Goal: Task Accomplishment & Management: Manage account settings

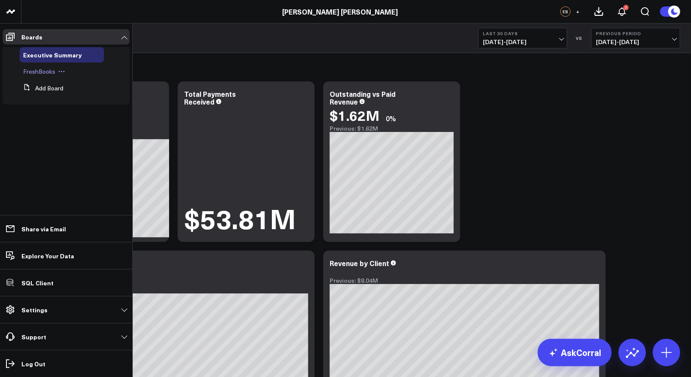
click at [39, 71] on span "FreshBooks" at bounding box center [39, 71] width 32 height 8
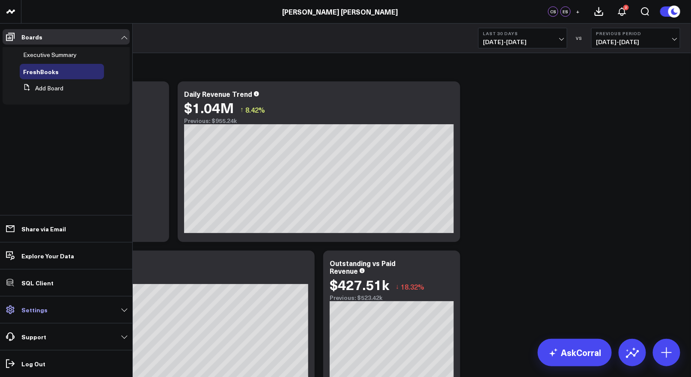
click at [45, 303] on link "Settings" at bounding box center [66, 309] width 127 height 15
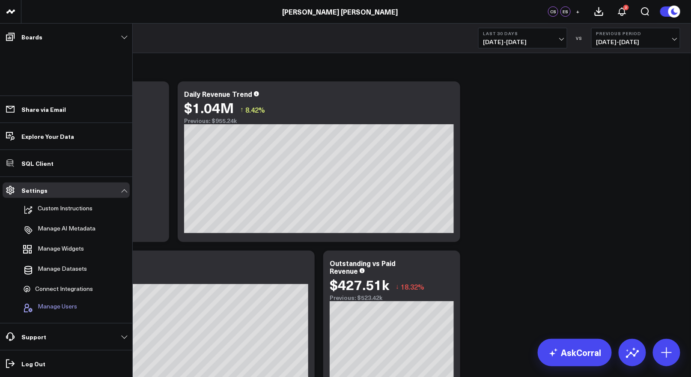
click at [50, 306] on span "Manage Users" at bounding box center [57, 308] width 39 height 10
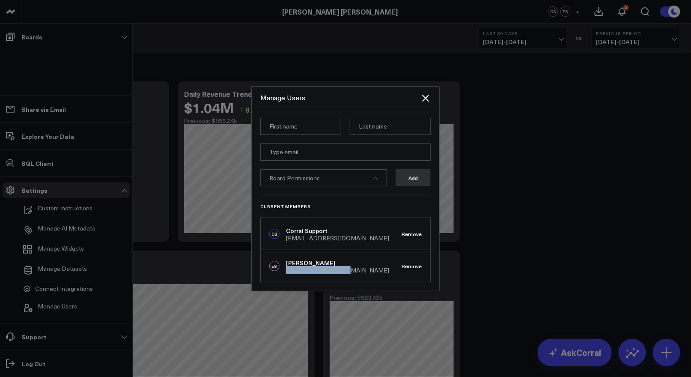
drag, startPoint x: 346, startPoint y: 270, endPoint x: 285, endPoint y: 270, distance: 60.3
click at [285, 270] on div "ES Emily Skeen es@aminiconant.com Remove" at bounding box center [345, 266] width 169 height 32
copy div "es@aminiconant.com"
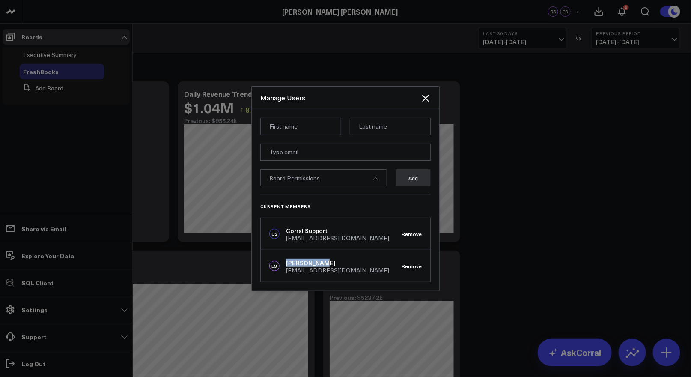
drag, startPoint x: 287, startPoint y: 262, endPoint x: 328, endPoint y: 264, distance: 40.7
click at [328, 264] on div "Emily Skeen" at bounding box center [337, 262] width 103 height 9
copy div "Emily Skeen"
drag, startPoint x: 297, startPoint y: 270, endPoint x: 348, endPoint y: 267, distance: 50.6
click at [358, 271] on div "ES Emily Skeen es@aminiconant.com Remove" at bounding box center [345, 266] width 169 height 32
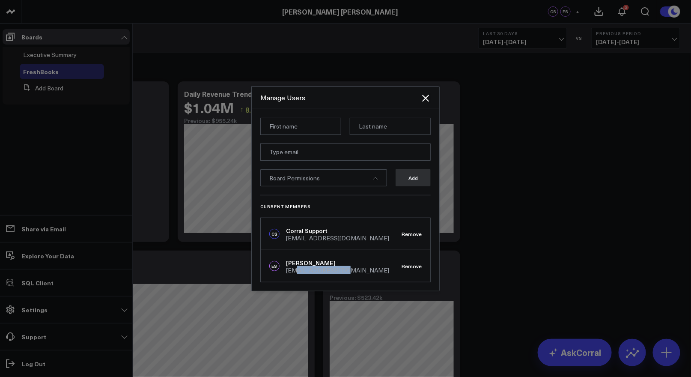
copy div "aminiconant.com"
drag, startPoint x: 287, startPoint y: 263, endPoint x: 332, endPoint y: 260, distance: 45.0
click at [332, 260] on div "Emily Skeen" at bounding box center [337, 262] width 103 height 9
copy div "Emily Skeen"
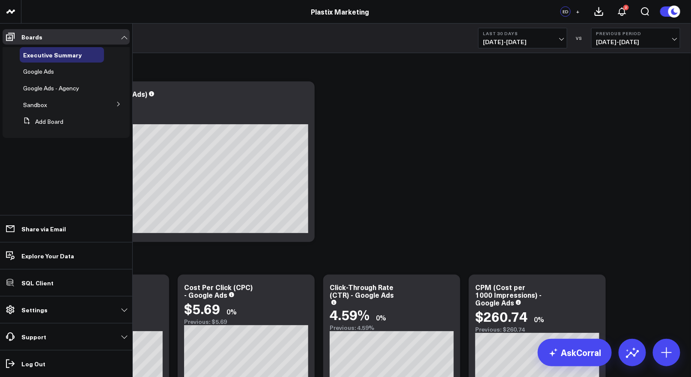
click at [116, 104] on icon at bounding box center [118, 103] width 5 height 5
click at [37, 122] on span "Meta Ads" at bounding box center [41, 120] width 26 height 8
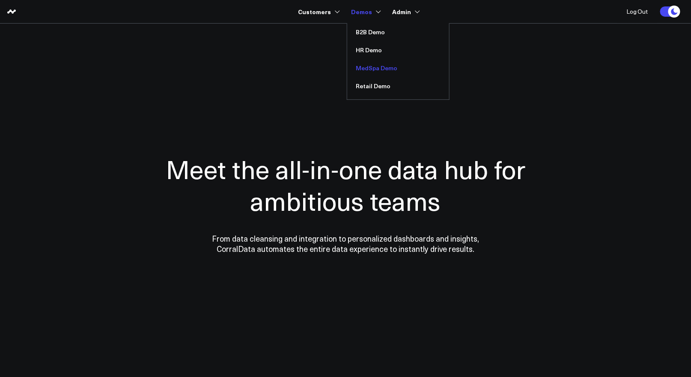
click at [374, 66] on link "MedSpa Demo" at bounding box center [398, 68] width 102 height 18
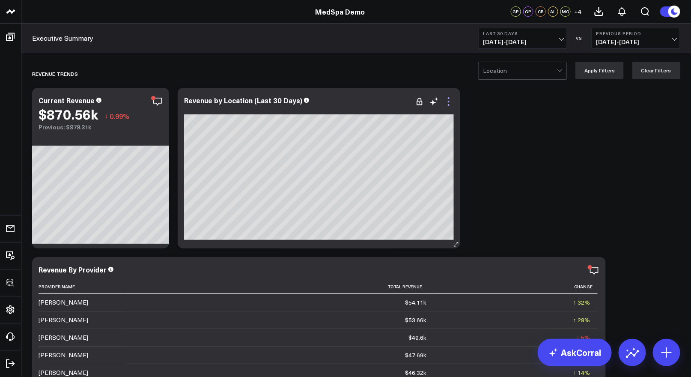
click at [448, 100] on icon at bounding box center [448, 101] width 10 height 10
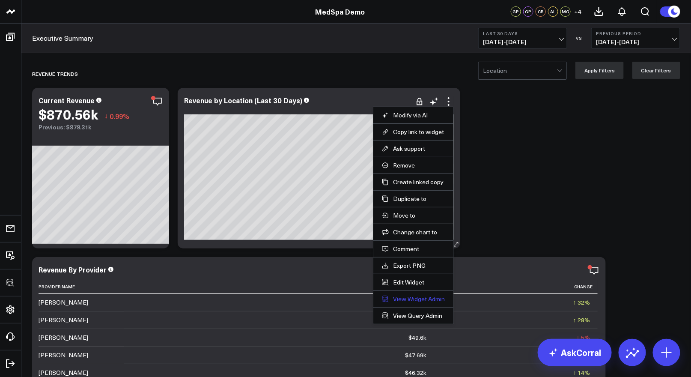
click at [408, 299] on link "View Widget Admin" at bounding box center [413, 299] width 63 height 8
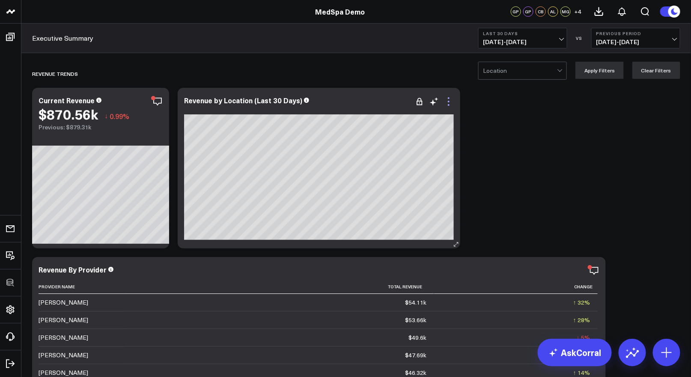
click at [447, 102] on icon at bounding box center [448, 101] width 10 height 10
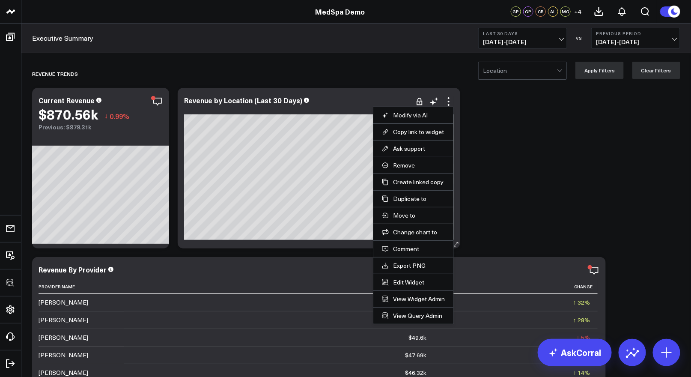
click at [407, 277] on li "Edit Widget" at bounding box center [413, 281] width 80 height 17
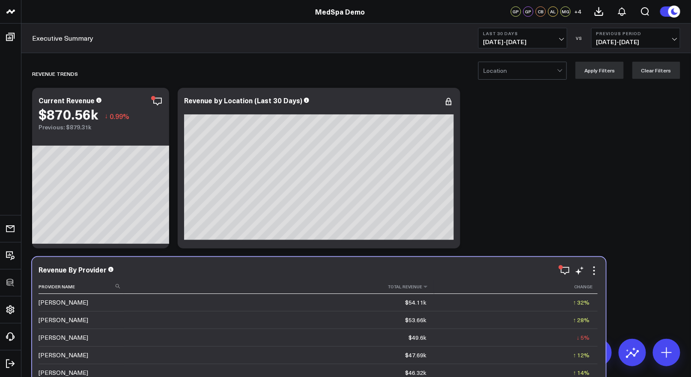
click at [407, 279] on th "Total Revenue" at bounding box center [279, 286] width 310 height 14
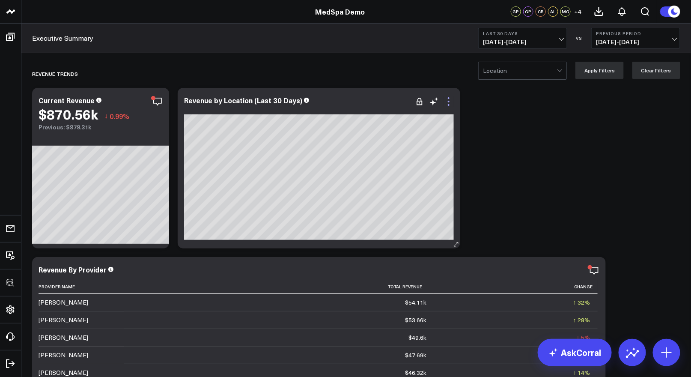
click at [451, 100] on icon at bounding box center [448, 101] width 10 height 10
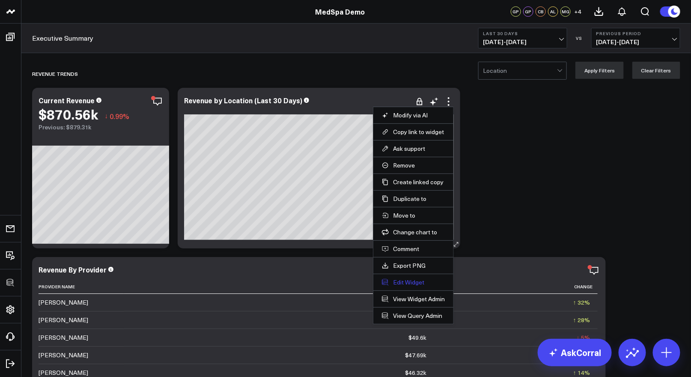
click at [399, 282] on button "Edit Widget" at bounding box center [413, 282] width 63 height 8
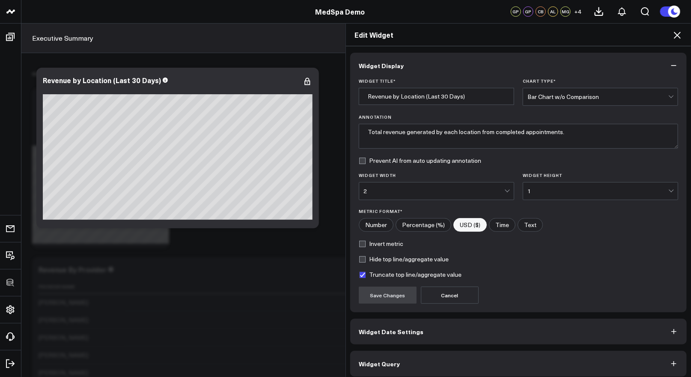
scroll to position [5, 0]
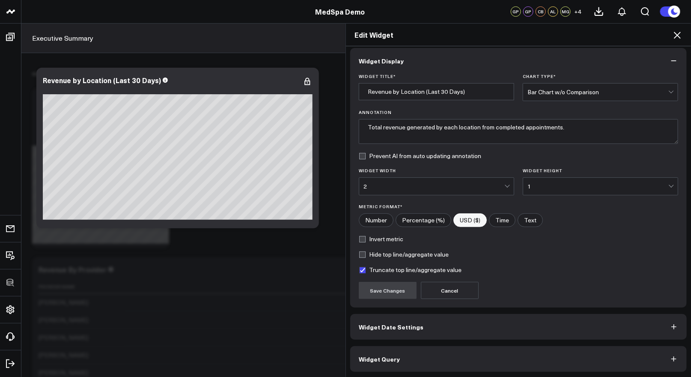
click at [426, 362] on button "Widget Query" at bounding box center [518, 359] width 336 height 26
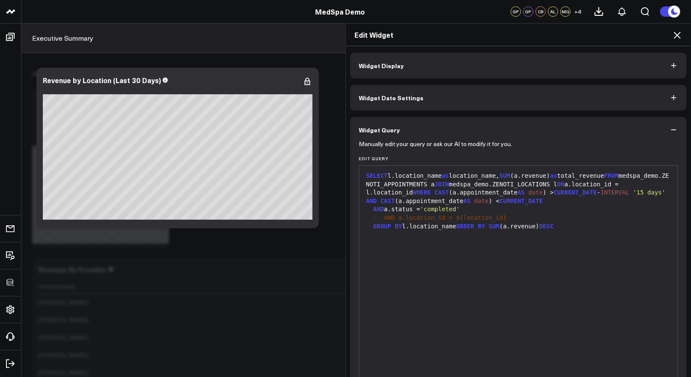
click at [679, 31] on icon at bounding box center [677, 35] width 10 height 10
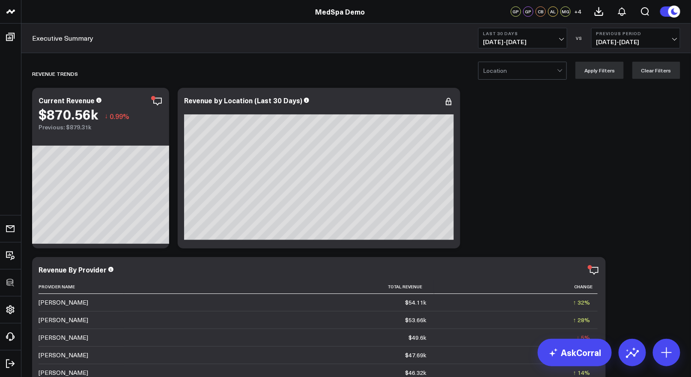
scroll to position [181, 0]
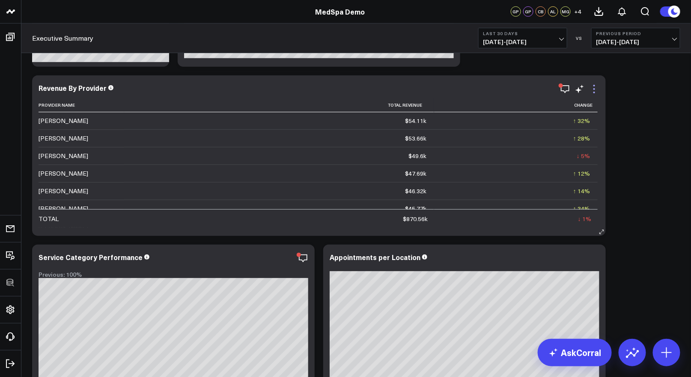
click at [594, 88] on icon at bounding box center [594, 89] width 2 height 2
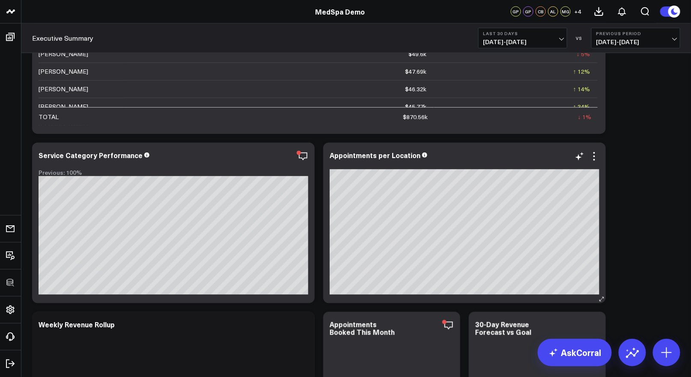
scroll to position [285, 0]
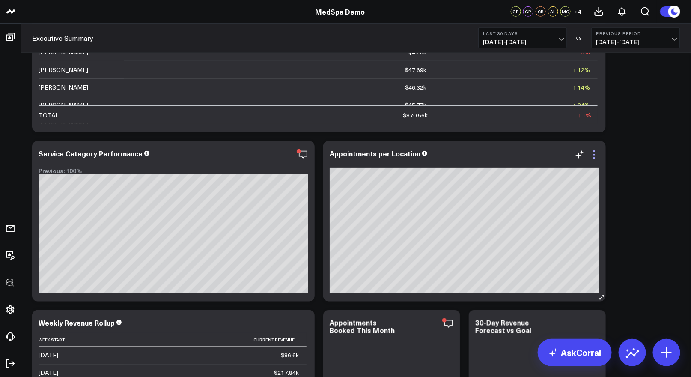
click at [594, 151] on icon at bounding box center [594, 154] width 10 height 10
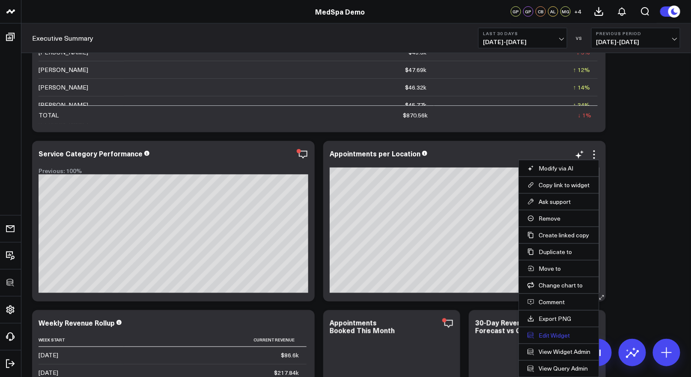
click at [545, 332] on button "Edit Widget" at bounding box center [558, 335] width 63 height 8
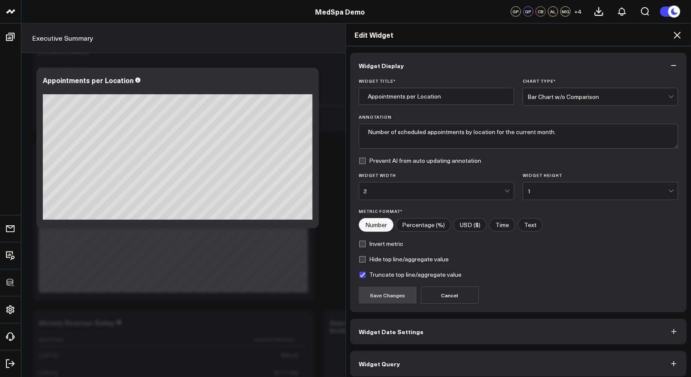
scroll to position [5, 0]
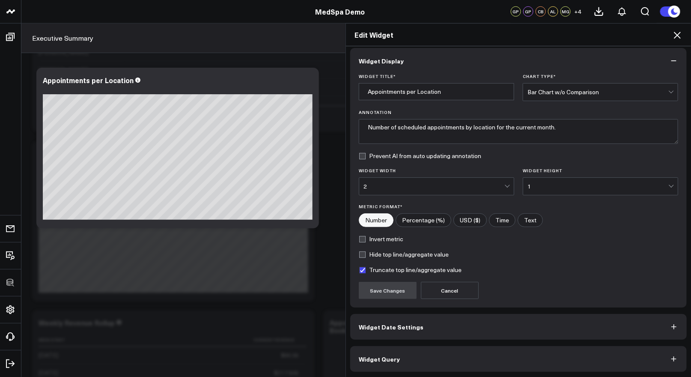
click at [412, 350] on button "Widget Query" at bounding box center [518, 359] width 336 height 26
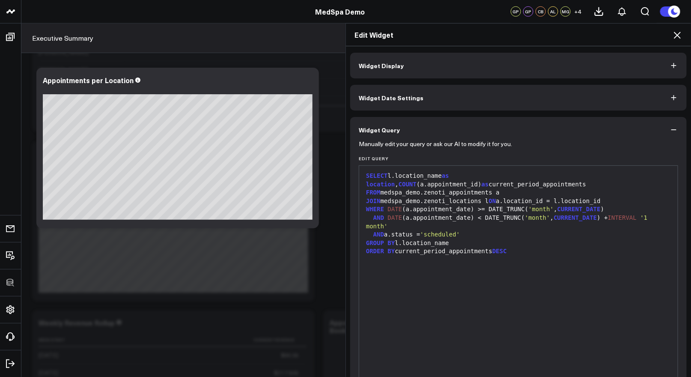
scroll to position [42, 0]
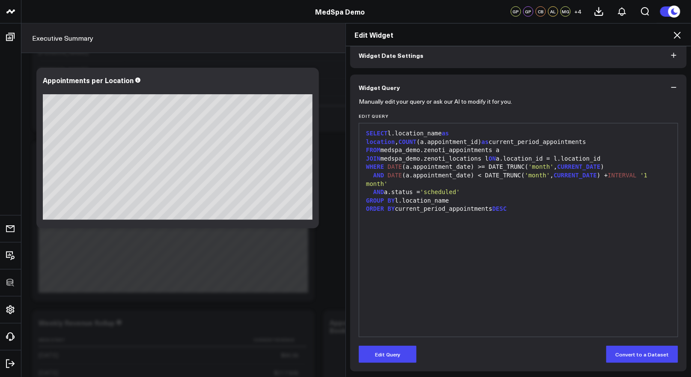
click at [537, 209] on div "ORDER BY current_period_appointments DESC" at bounding box center [518, 209] width 310 height 9
click at [507, 208] on span "DESC" at bounding box center [499, 208] width 15 height 7
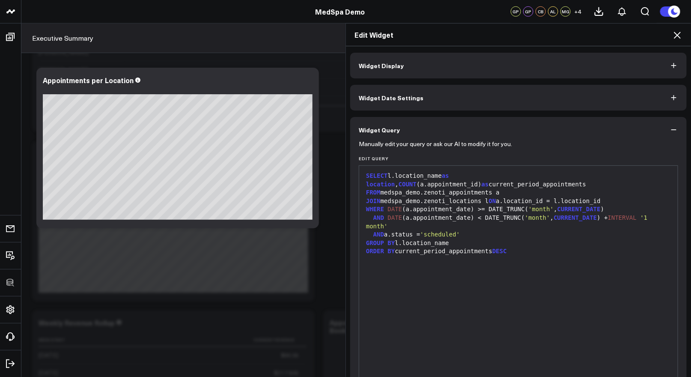
click at [398, 68] on span "Widget Display" at bounding box center [381, 65] width 45 height 7
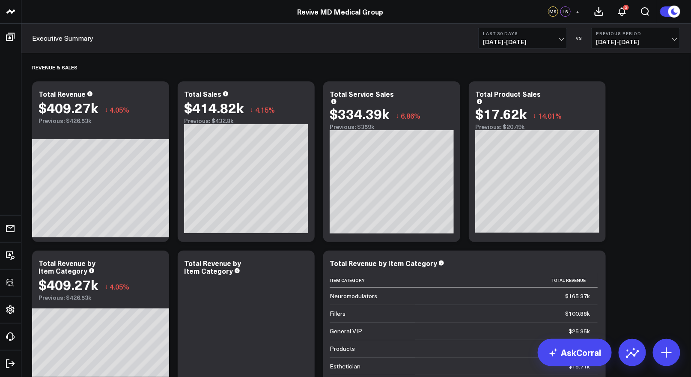
scroll to position [451, 0]
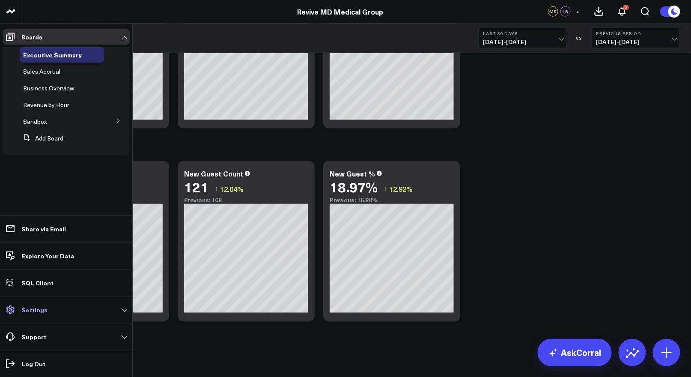
click at [34, 309] on p "Settings" at bounding box center [34, 309] width 26 height 7
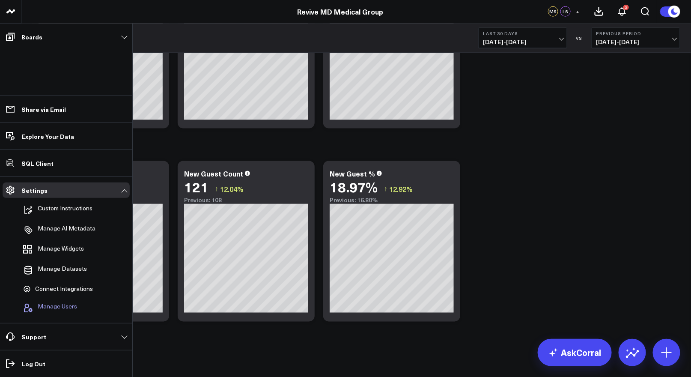
click at [45, 304] on span "Manage Users" at bounding box center [57, 308] width 39 height 10
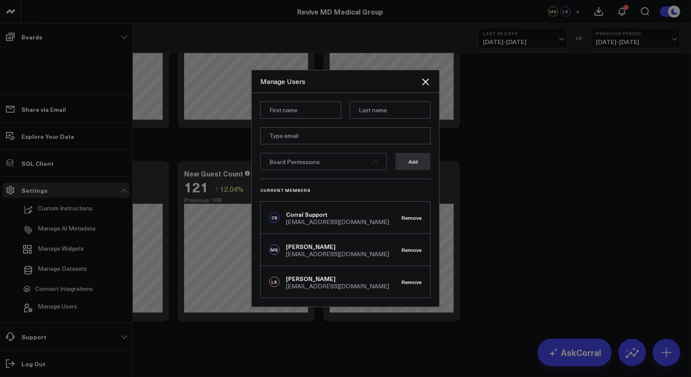
click at [576, 240] on div at bounding box center [345, 188] width 691 height 377
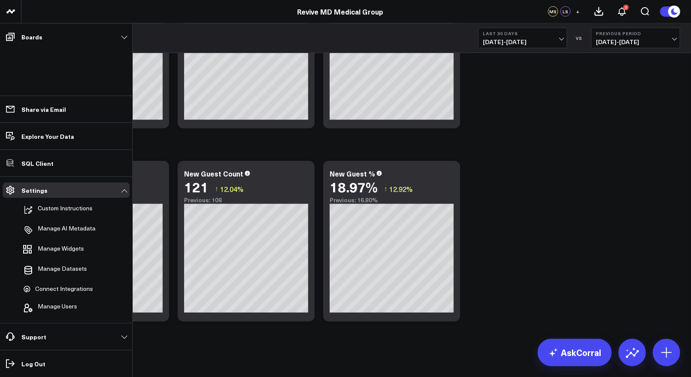
click at [35, 39] on p "Boards" at bounding box center [31, 36] width 21 height 7
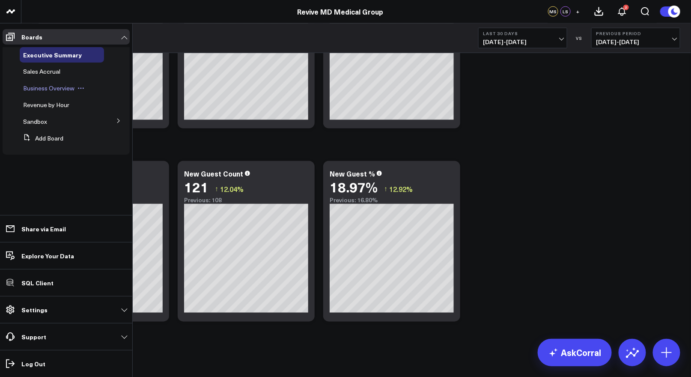
click at [36, 90] on span "Business Overview" at bounding box center [48, 88] width 51 height 8
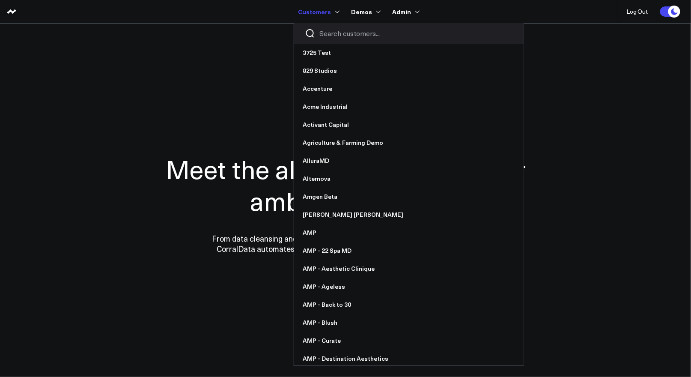
click at [327, 32] on input "Search customers input" at bounding box center [415, 33] width 193 height 9
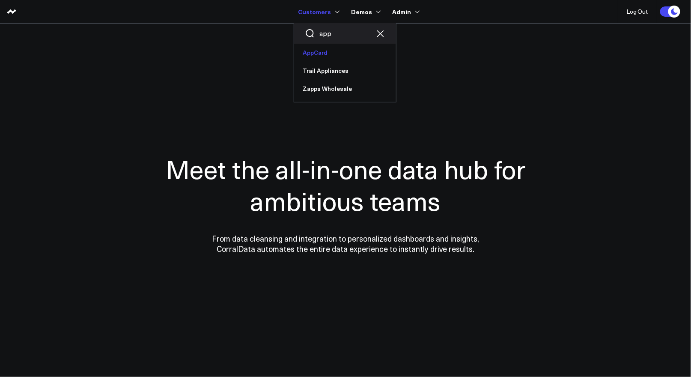
type input "app"
click at [315, 55] on link "AppCard" at bounding box center [345, 53] width 102 height 18
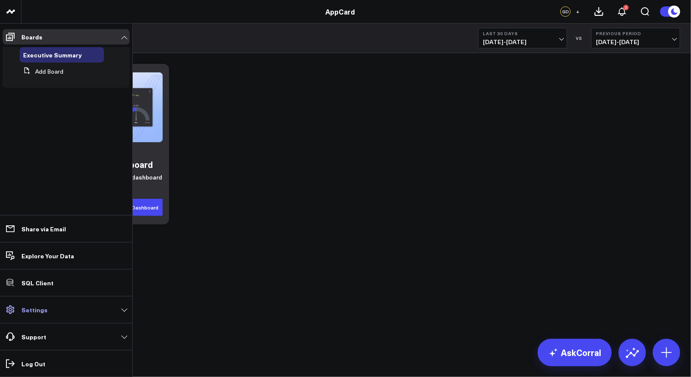
click at [35, 310] on p "Settings" at bounding box center [34, 309] width 26 height 7
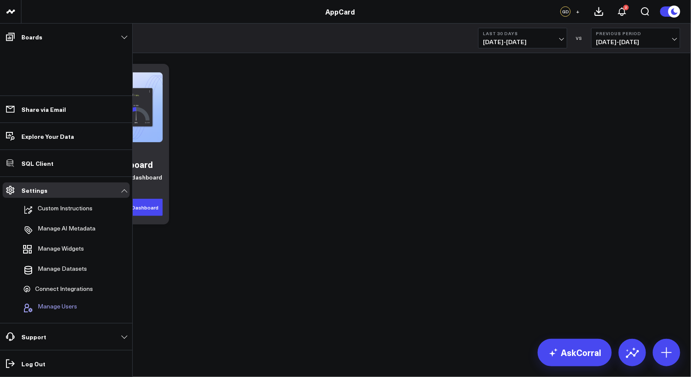
click at [52, 306] on span "Manage Users" at bounding box center [57, 308] width 39 height 10
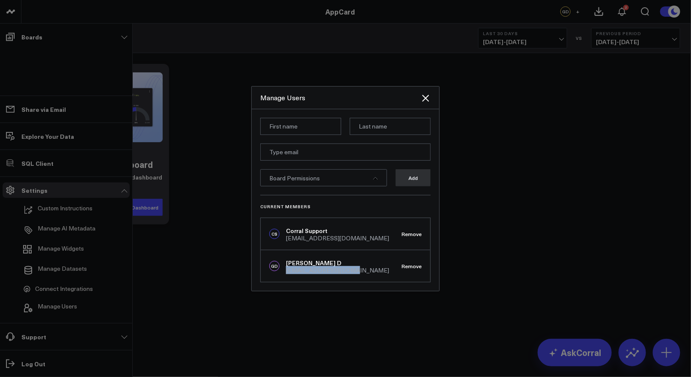
drag, startPoint x: 354, startPoint y: 271, endPoint x: 285, endPoint y: 272, distance: 68.9
click at [285, 272] on div "[PERSON_NAME] D [EMAIL_ADDRESS][DOMAIN_NAME] Remove" at bounding box center [345, 266] width 169 height 32
copy div "[EMAIL_ADDRESS][DOMAIN_NAME]"
click at [62, 227] on div at bounding box center [345, 188] width 691 height 377
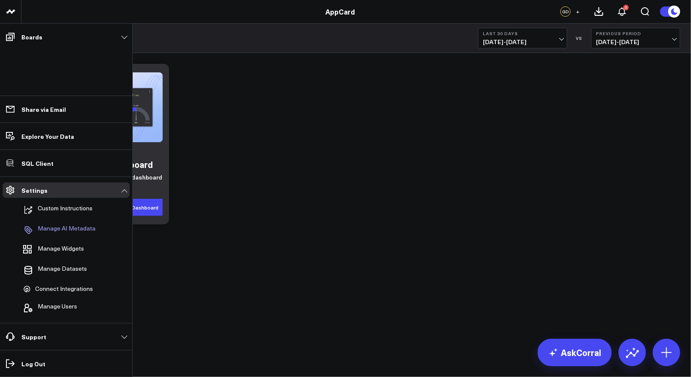
click at [62, 225] on p "Manage AI Metadata" at bounding box center [67, 230] width 58 height 10
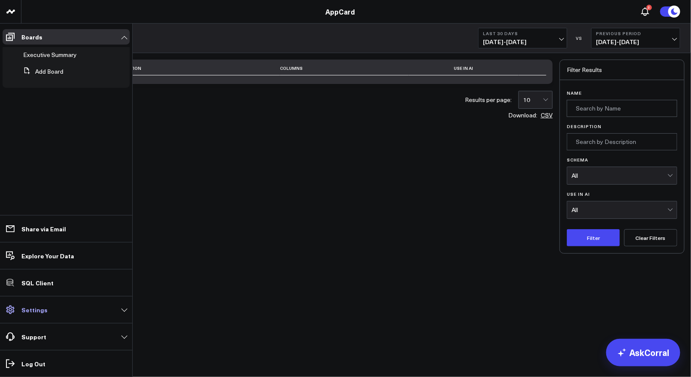
click at [40, 309] on p "Settings" at bounding box center [34, 309] width 26 height 7
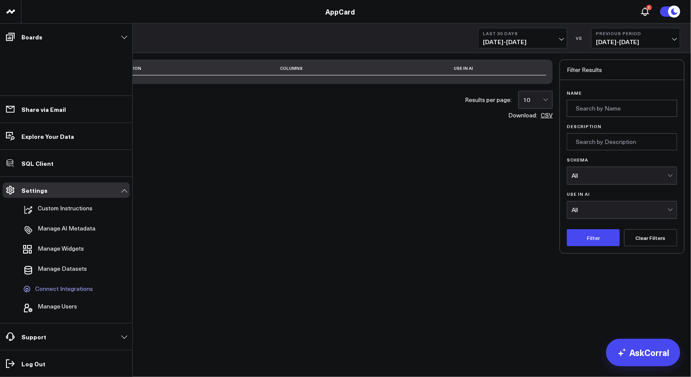
click at [52, 288] on span "Connect Integrations" at bounding box center [64, 289] width 58 height 8
